Goal: Check status: Check status

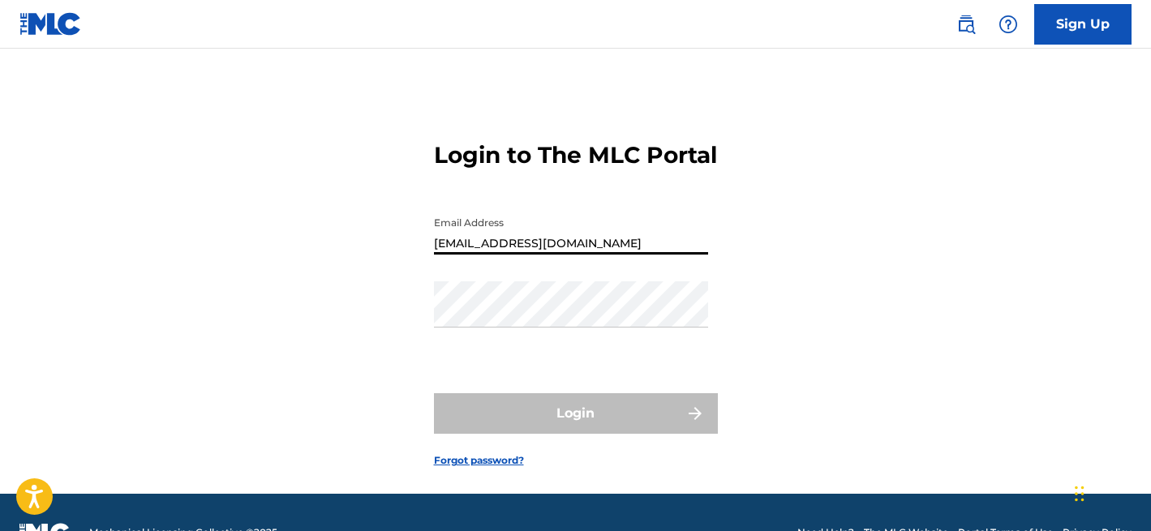
type input "[EMAIL_ADDRESS][DOMAIN_NAME]"
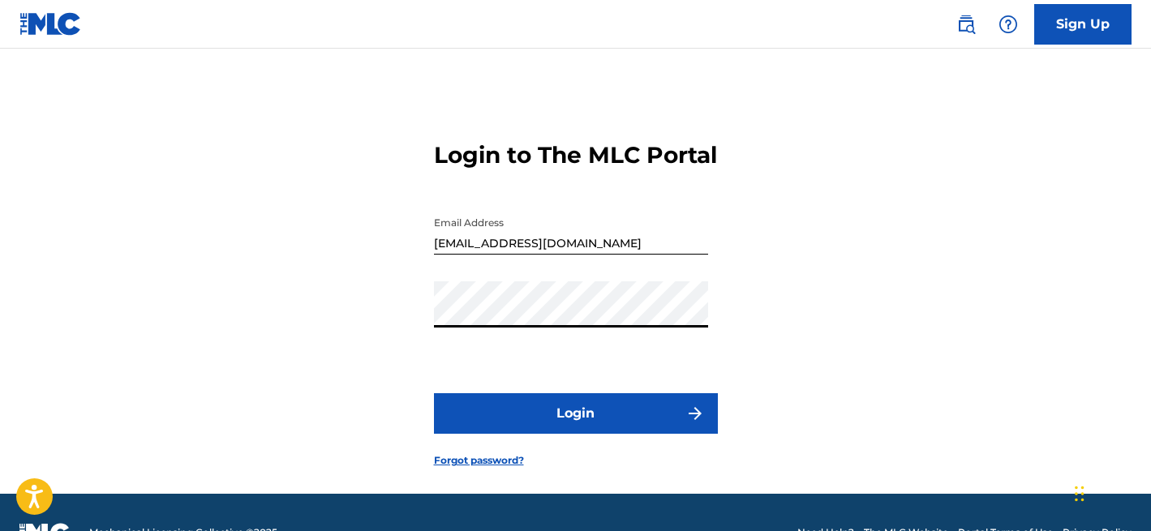
click at [465, 434] on button "Login" at bounding box center [576, 413] width 284 height 41
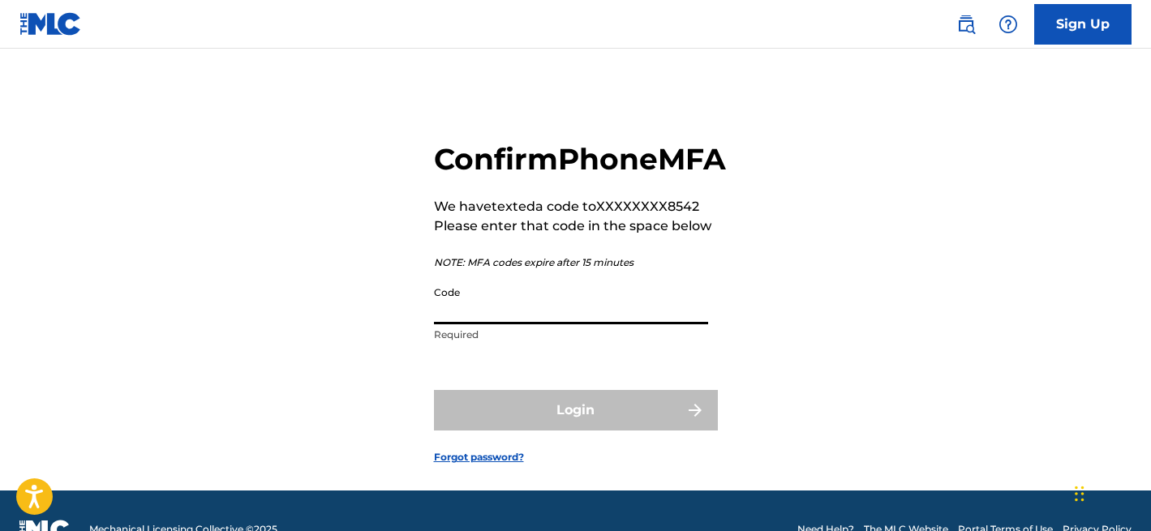
click at [470, 324] on input "Code" at bounding box center [571, 301] width 274 height 46
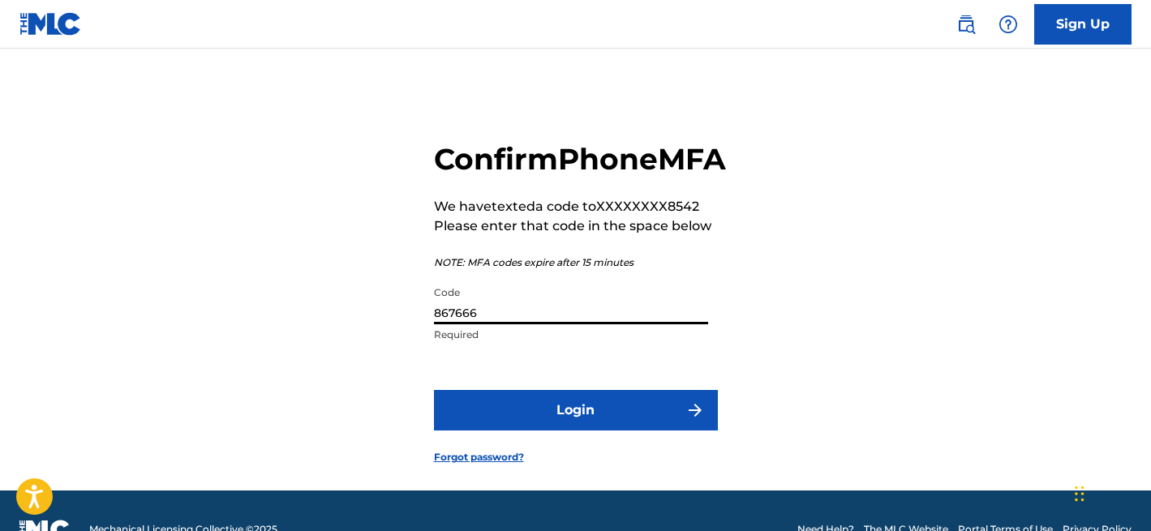
type input "867666"
click at [476, 431] on button "Login" at bounding box center [576, 410] width 284 height 41
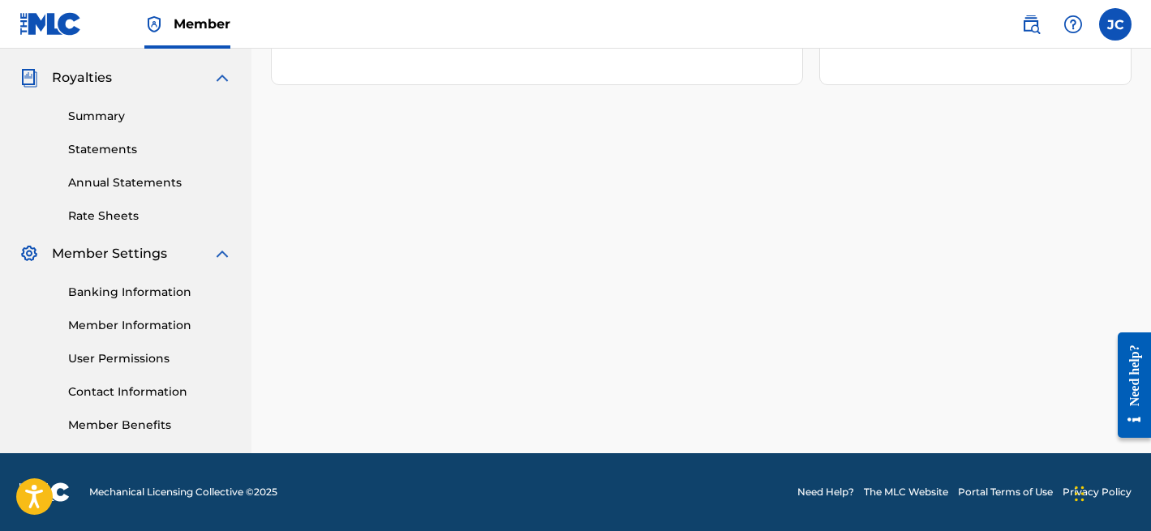
scroll to position [474, 0]
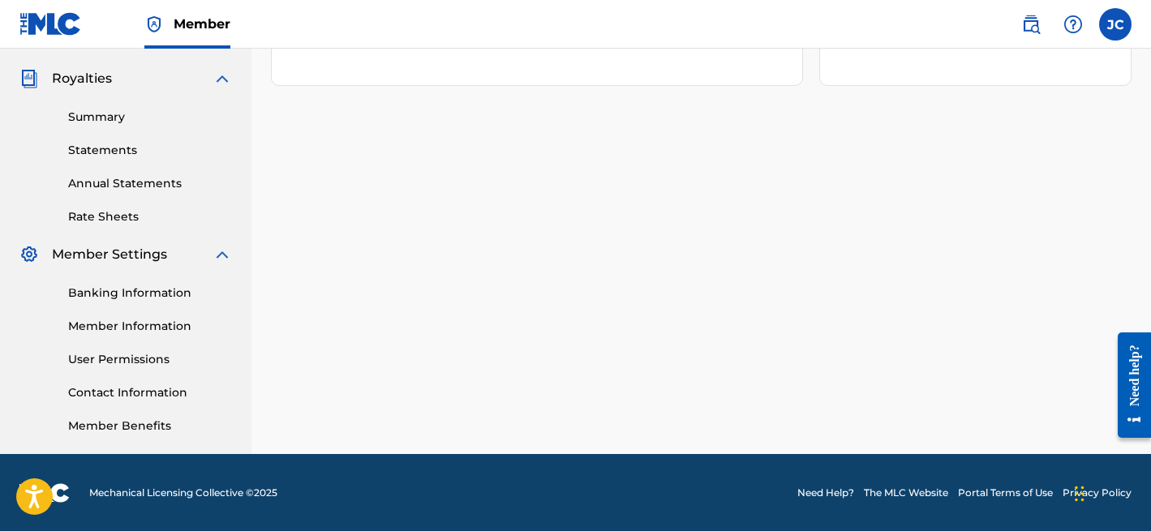
click at [108, 122] on link "Summary" at bounding box center [150, 117] width 164 height 17
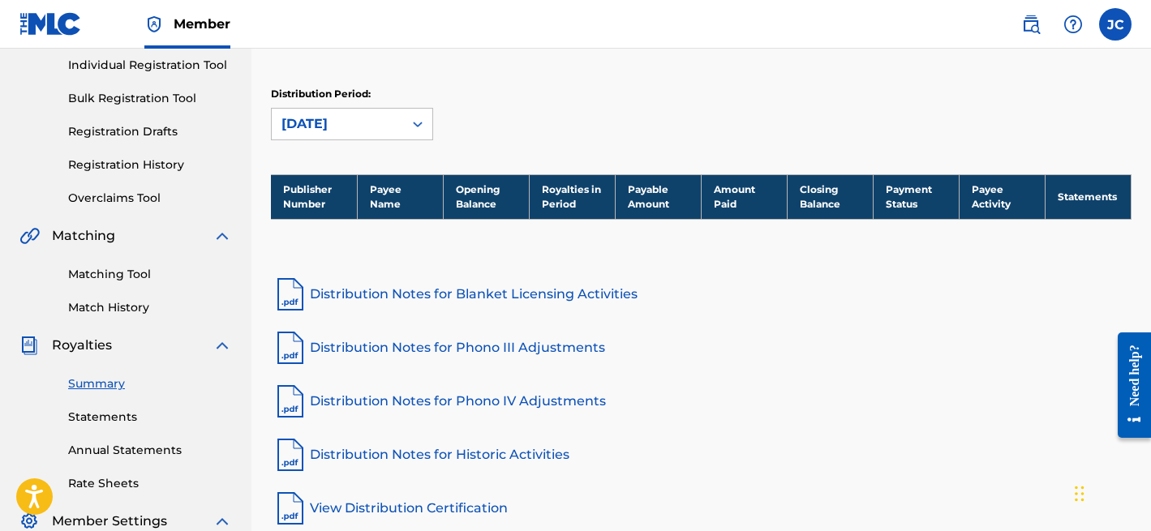
scroll to position [163, 0]
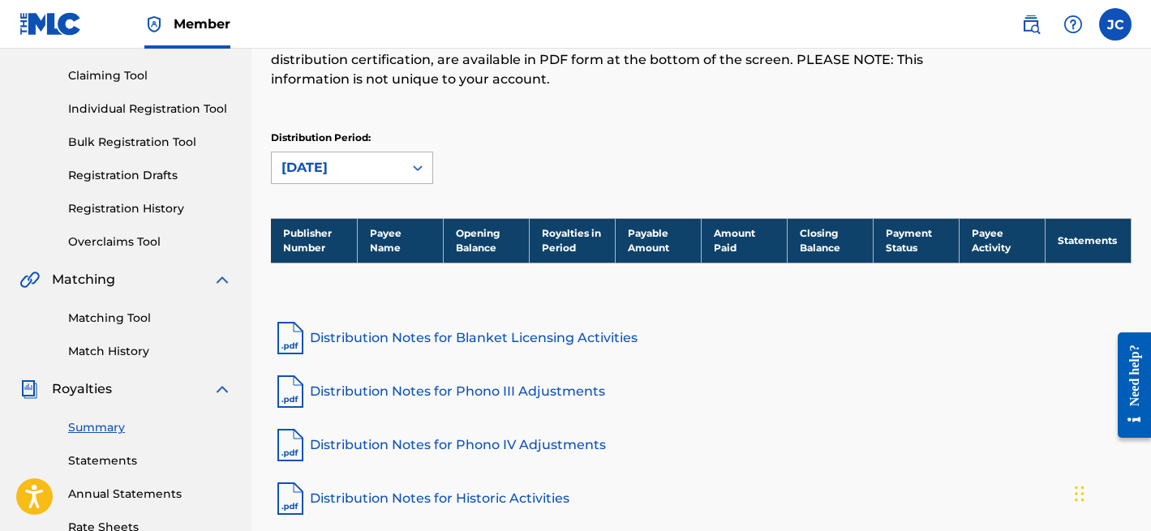
click at [410, 169] on icon at bounding box center [418, 168] width 16 height 16
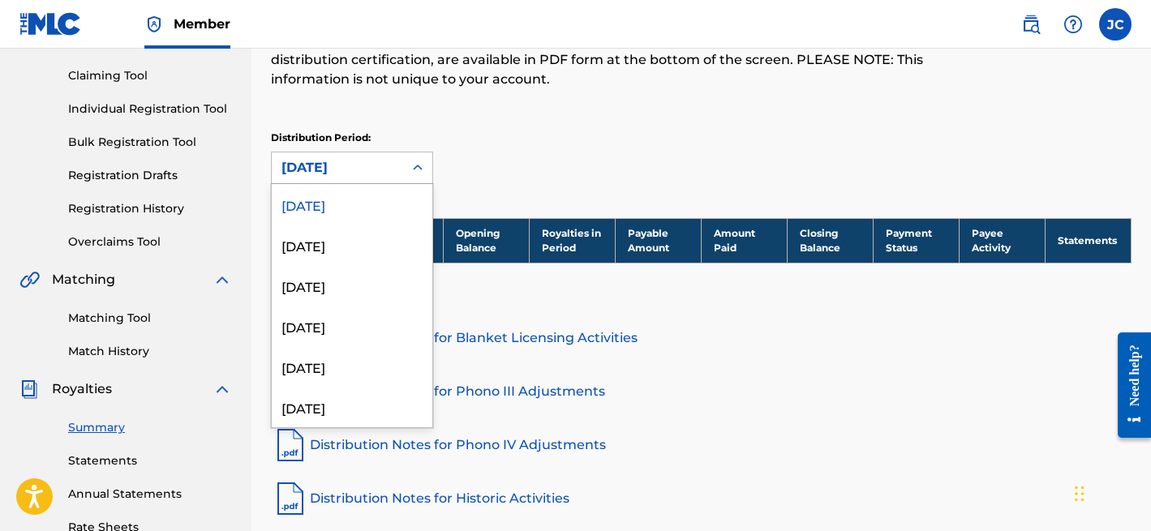
click at [631, 145] on div "Distribution Period: [DATE] selected, 1 of 53. 53 results available. Use Up and…" at bounding box center [701, 158] width 860 height 54
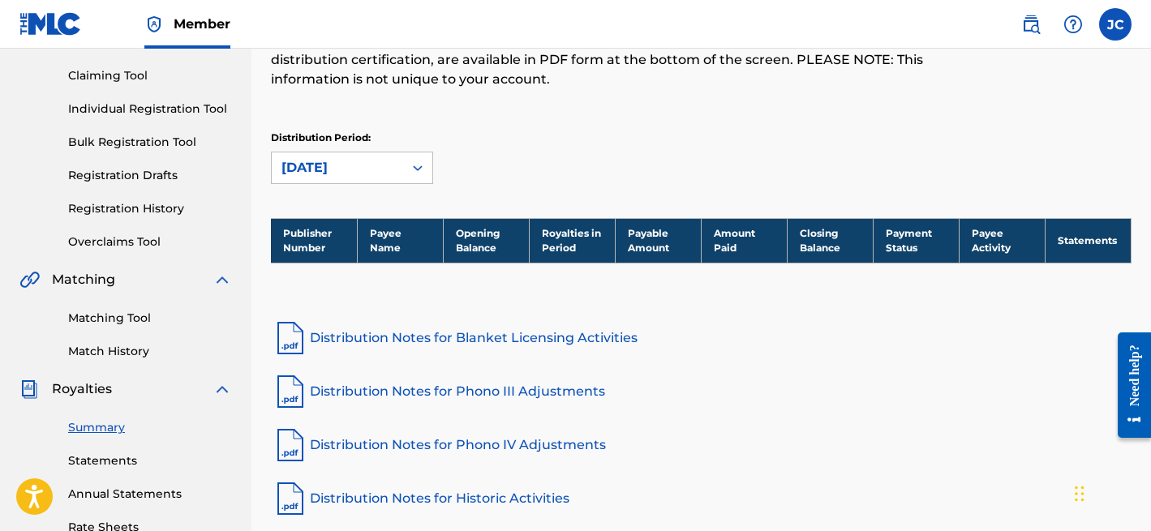
scroll to position [11, 0]
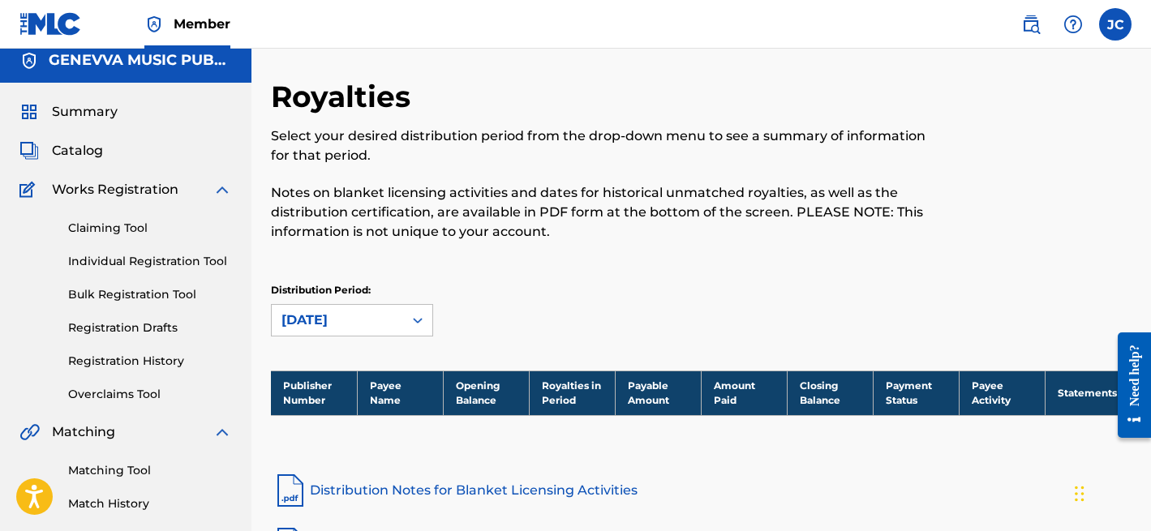
click at [102, 105] on span "Summary" at bounding box center [85, 111] width 66 height 19
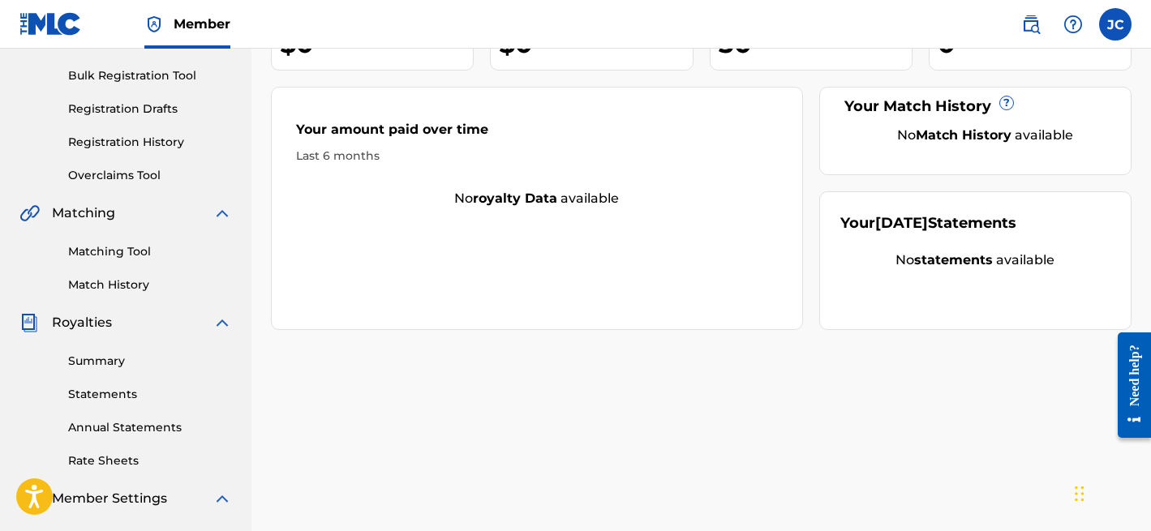
scroll to position [261, 0]
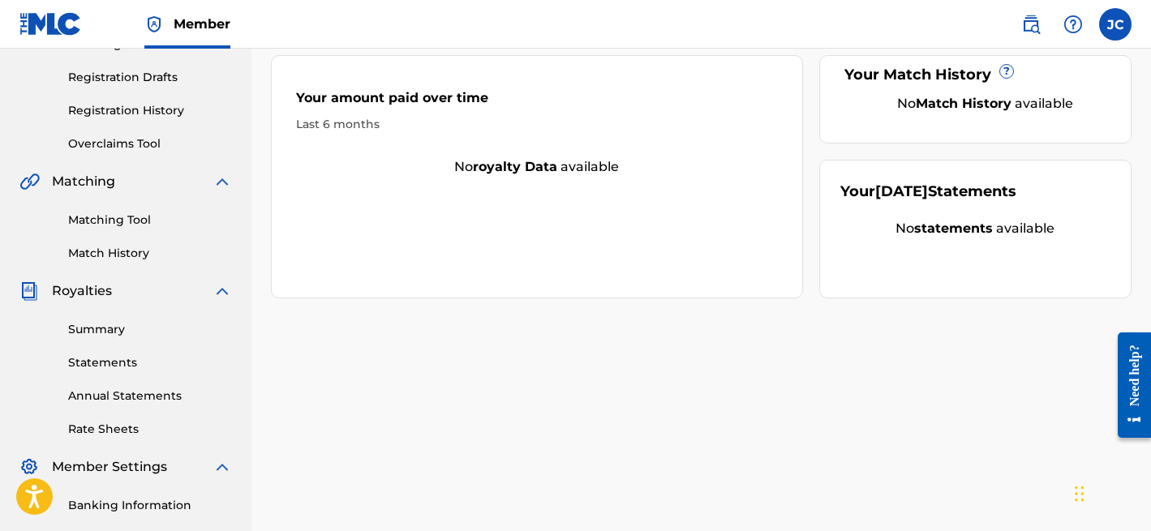
click at [95, 328] on link "Summary" at bounding box center [150, 329] width 164 height 17
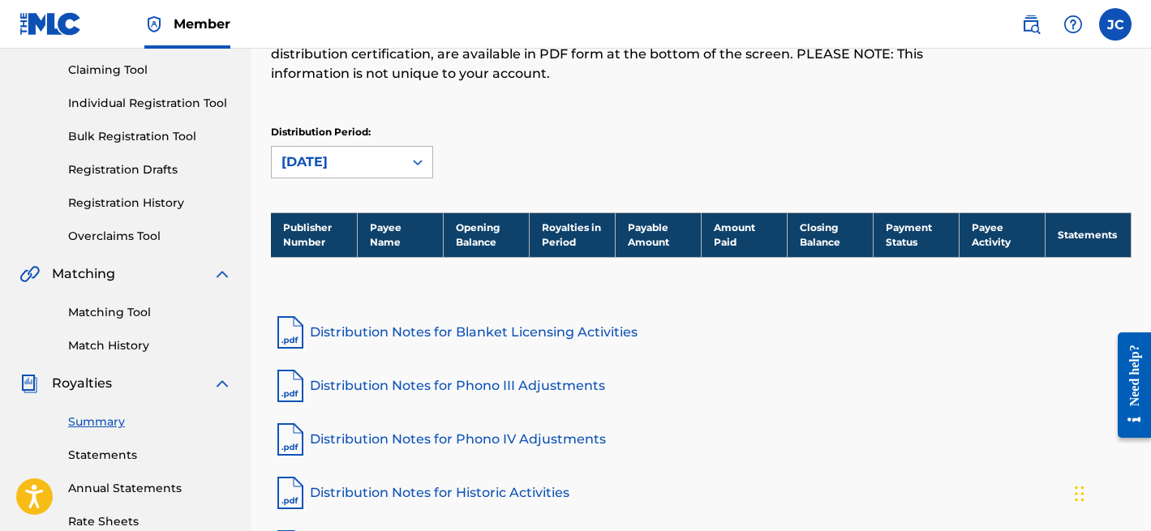
scroll to position [135, 0]
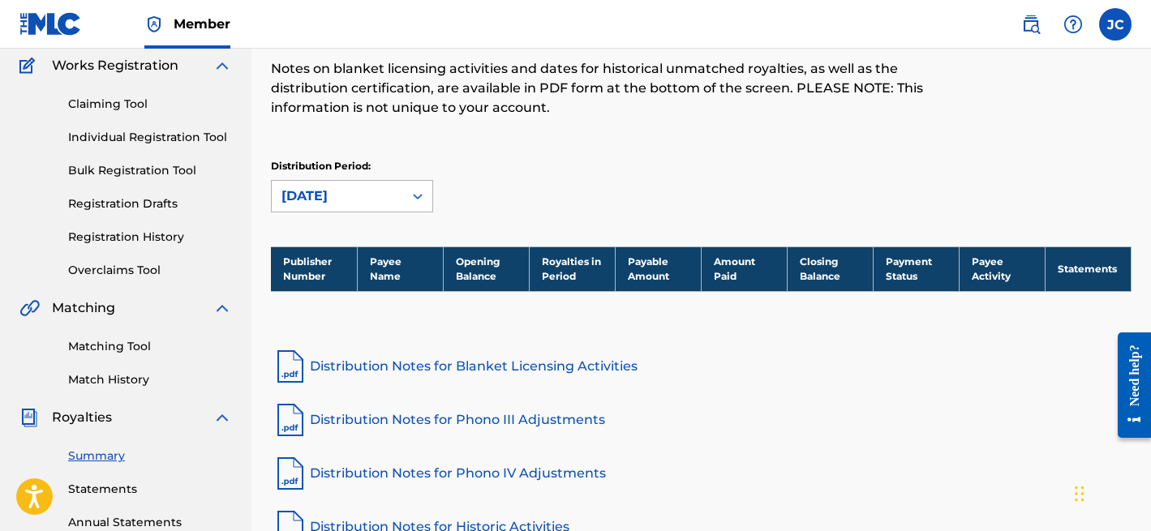
click at [413, 187] on div at bounding box center [417, 196] width 29 height 29
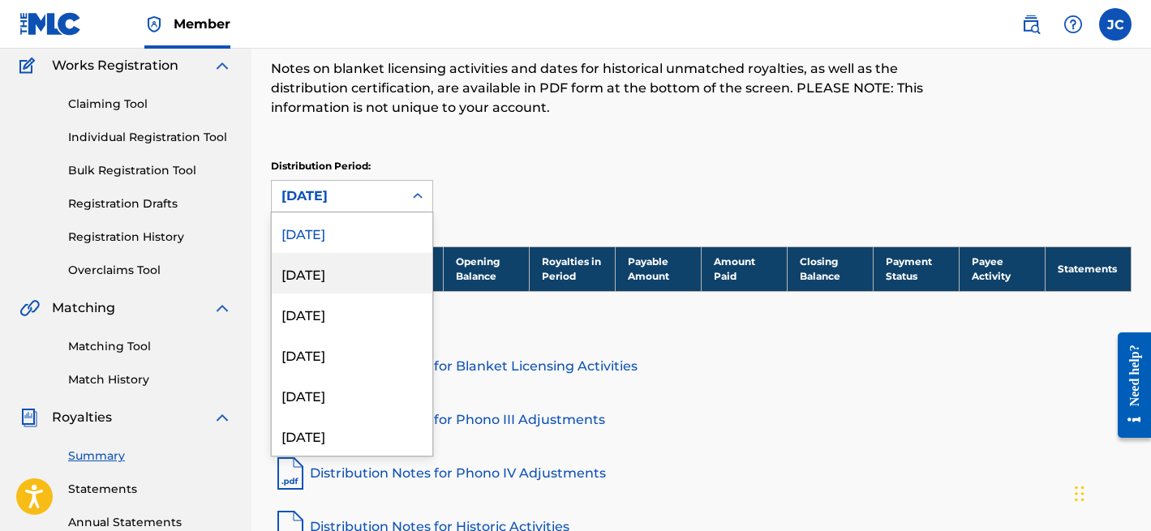
click at [354, 291] on div "[DATE]" at bounding box center [352, 273] width 161 height 41
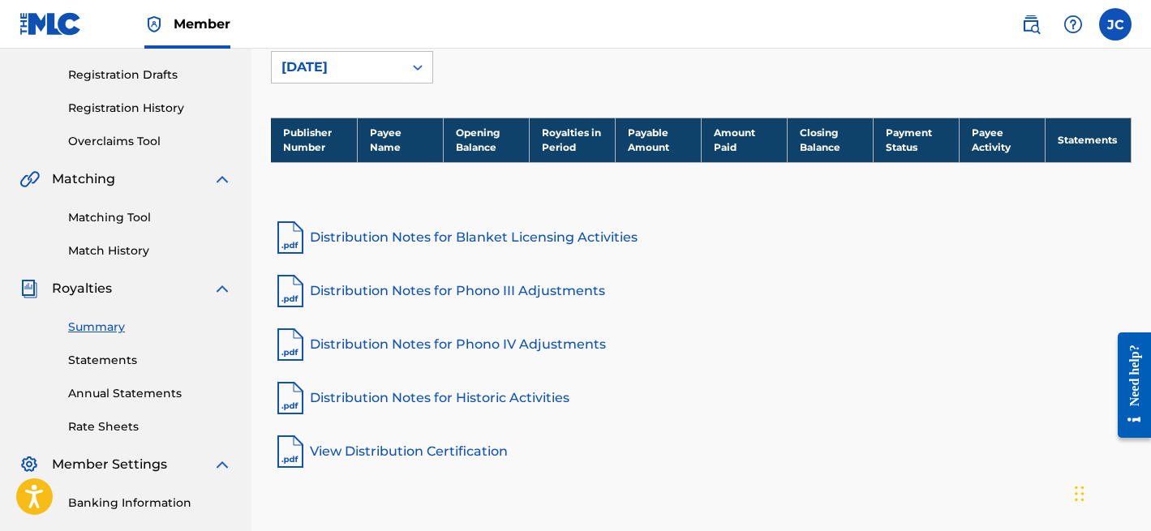
scroll to position [0, 0]
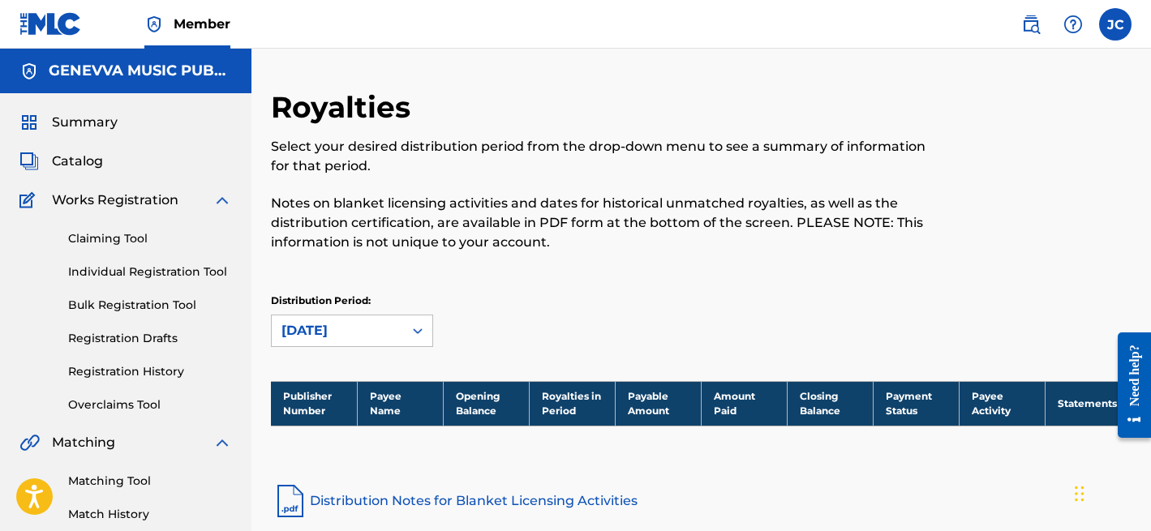
click at [139, 373] on link "Registration History" at bounding box center [150, 371] width 164 height 17
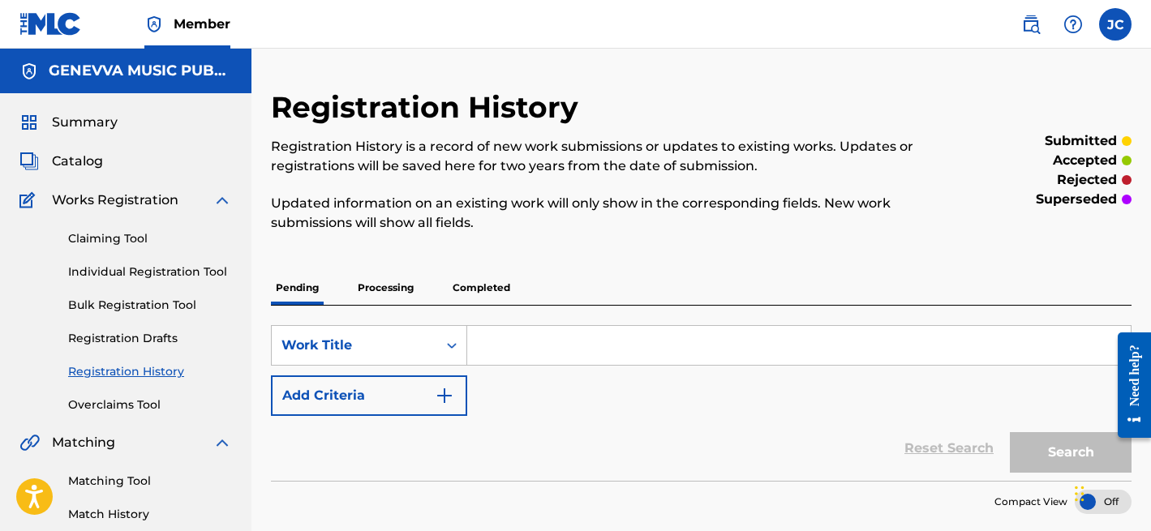
click at [383, 290] on p "Processing" at bounding box center [386, 288] width 66 height 34
click at [474, 271] on p "Completed" at bounding box center [481, 288] width 67 height 34
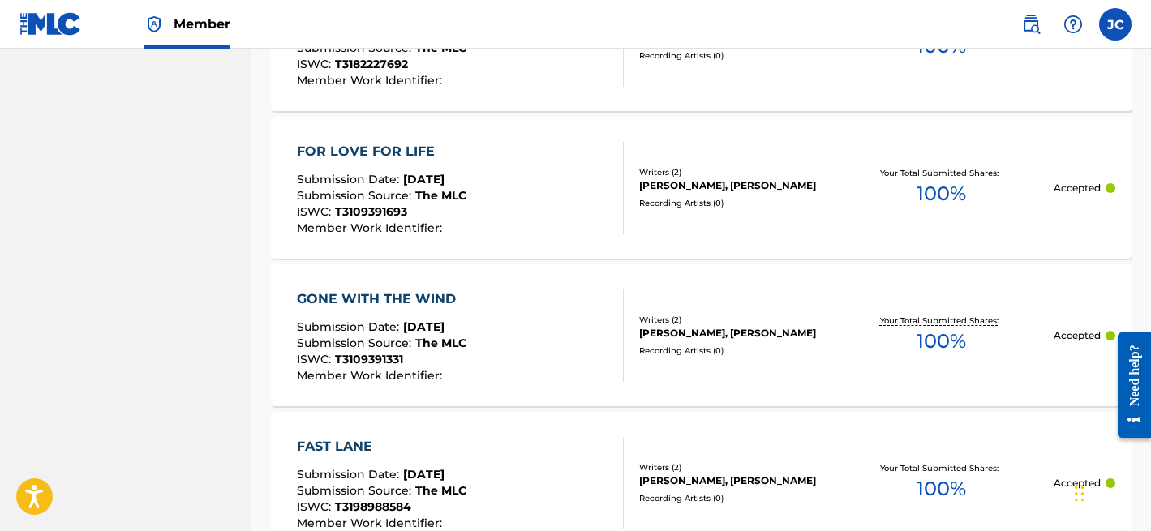
scroll to position [1715, 0]
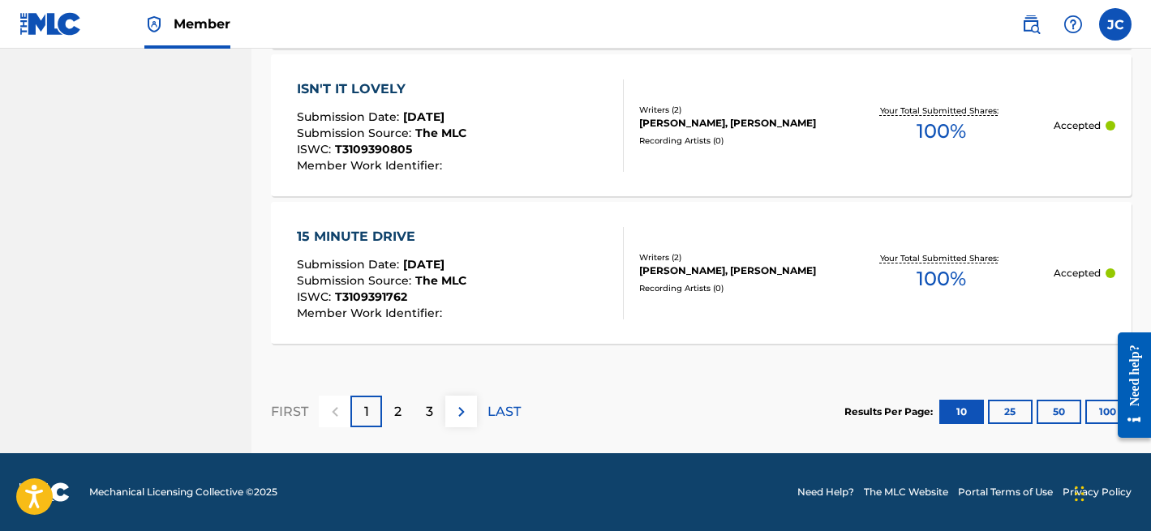
click at [1101, 413] on button "100" at bounding box center [1107, 412] width 45 height 24
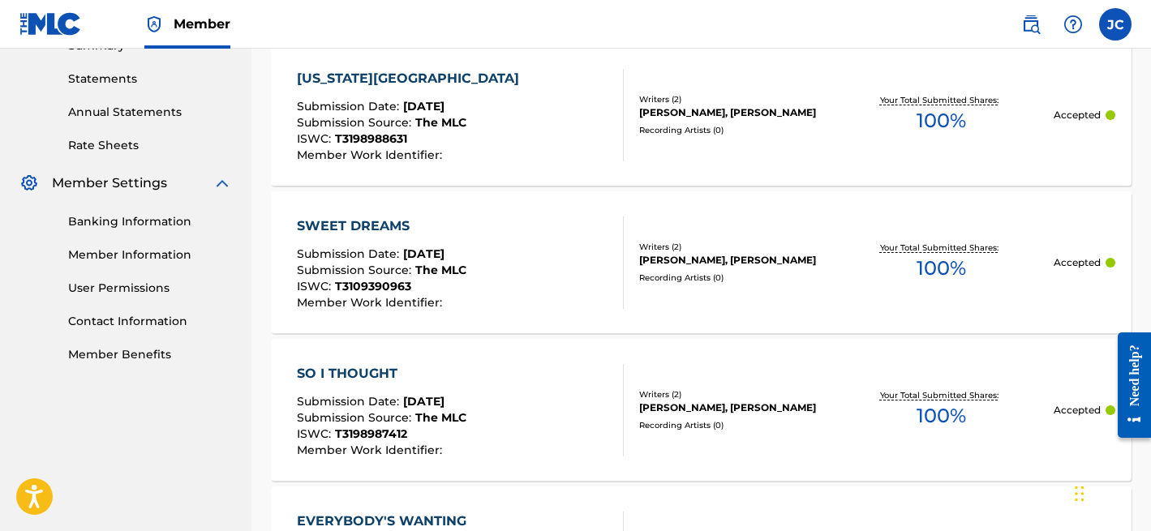
scroll to position [0, 0]
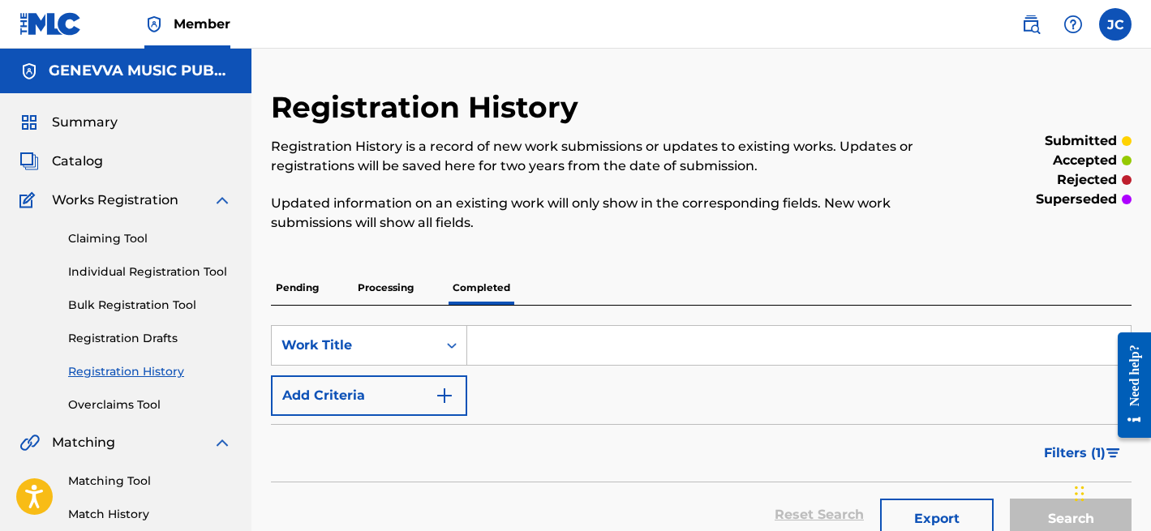
click at [397, 285] on p "Processing" at bounding box center [386, 288] width 66 height 34
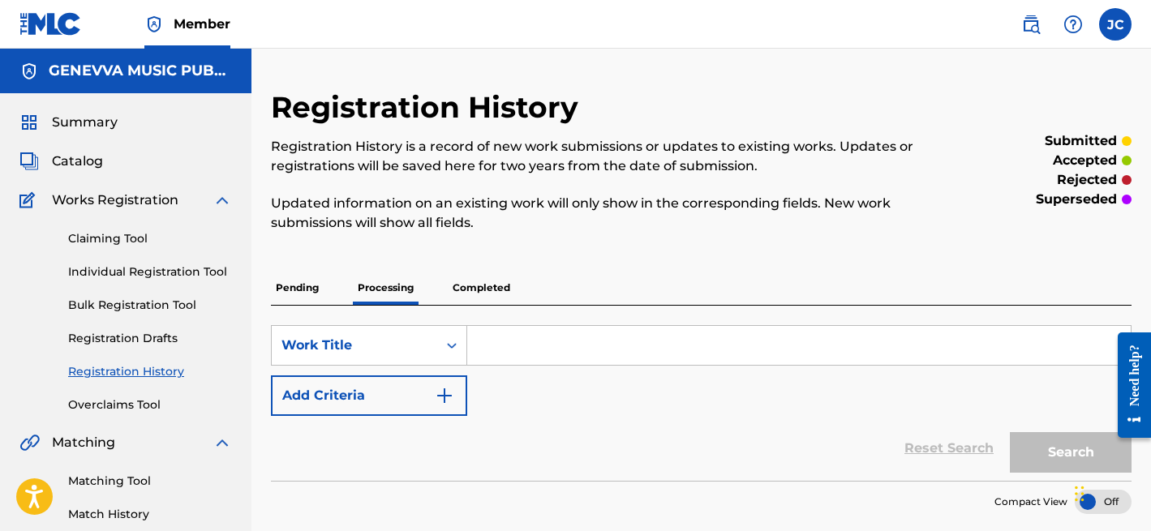
click at [95, 124] on span "Summary" at bounding box center [85, 122] width 66 height 19
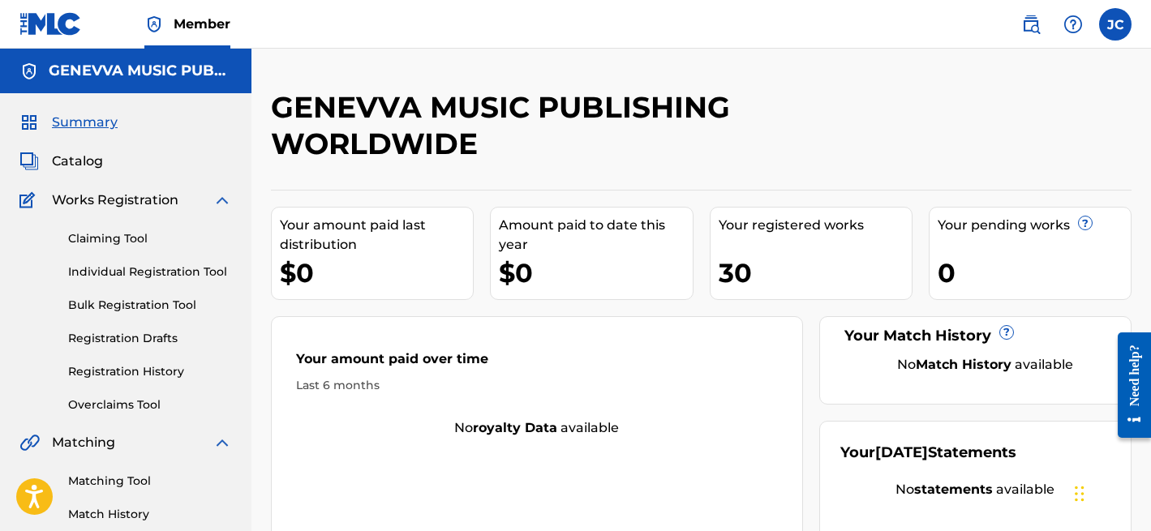
click at [62, 166] on span "Catalog" at bounding box center [77, 161] width 51 height 19
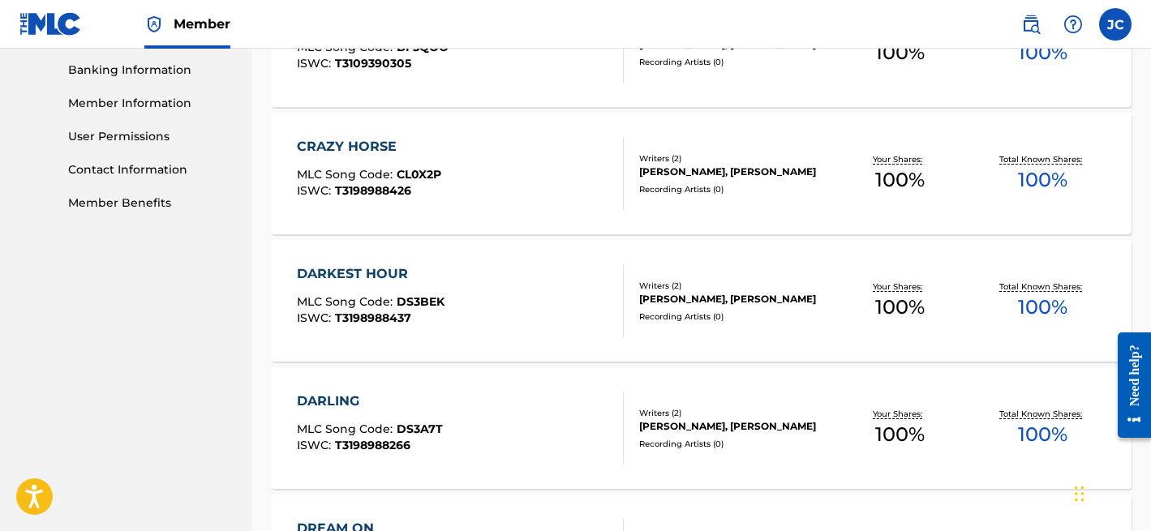
scroll to position [766, 0]
